Goal: Information Seeking & Learning: Learn about a topic

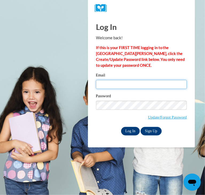
type input "[EMAIL_ADDRESS][DOMAIN_NAME]"
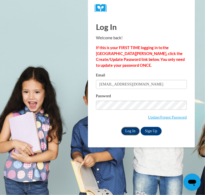
click at [131, 129] on input "Log In" at bounding box center [130, 131] width 19 height 9
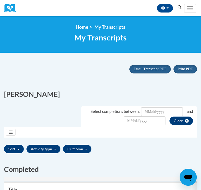
click at [10, 135] on span "List of filter tabs" at bounding box center [10, 132] width 5 height 5
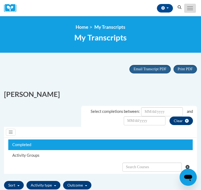
click at [187, 11] on button "Toggle navigation" at bounding box center [190, 8] width 12 height 9
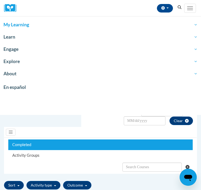
click at [14, 26] on span "My Learning" at bounding box center [100, 25] width 194 height 6
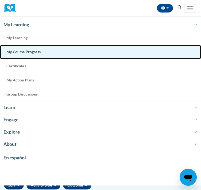
click at [19, 51] on span "My Course Progress" at bounding box center [23, 52] width 34 height 5
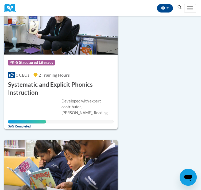
scroll to position [357, 0]
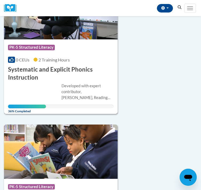
click at [35, 93] on div "Developed with expert contributor, Dr. Deborah Glaser, Reading Teacher's Top Te…" at bounding box center [60, 95] width 105 height 25
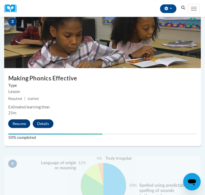
scroll to position [393, 0]
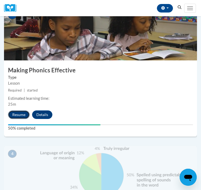
click at [14, 119] on button "Resume" at bounding box center [19, 115] width 22 height 9
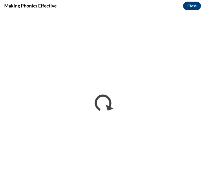
scroll to position [0, 0]
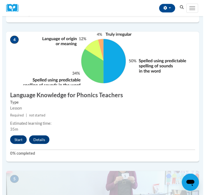
scroll to position [508, 0]
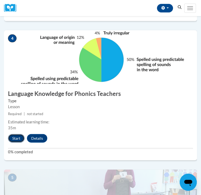
click at [18, 138] on button "Start" at bounding box center [16, 138] width 17 height 9
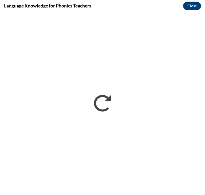
scroll to position [0, 0]
